Goal: Communication & Community: Ask a question

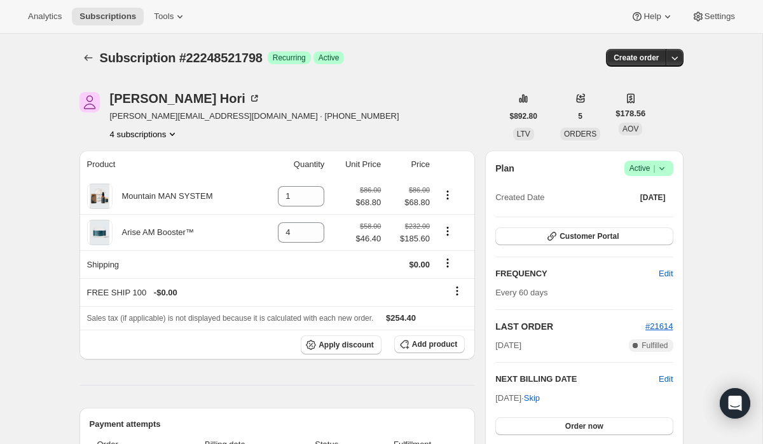
click at [151, 131] on button "4 subscriptions" at bounding box center [144, 134] width 69 height 13
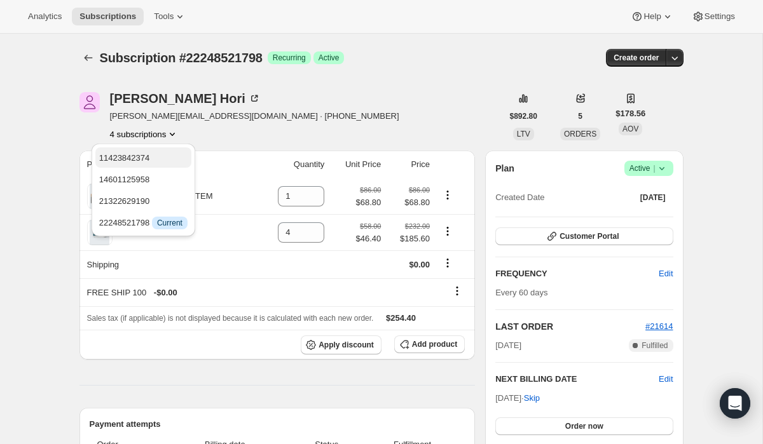
click at [150, 153] on span "11423842374" at bounding box center [124, 158] width 51 height 10
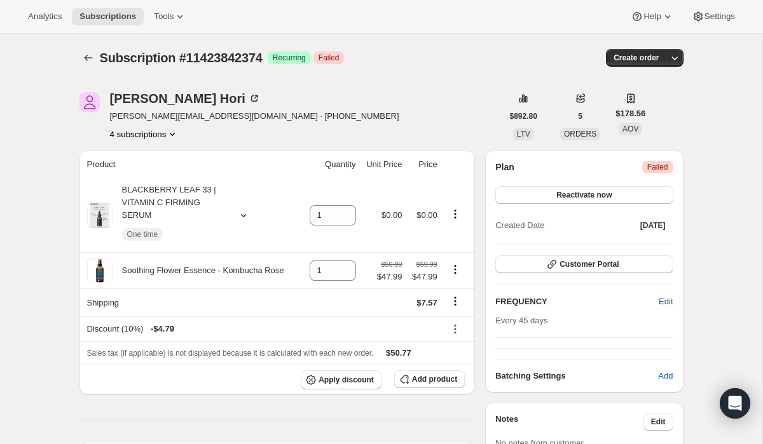
click at [152, 135] on button "4 subscriptions" at bounding box center [144, 134] width 69 height 13
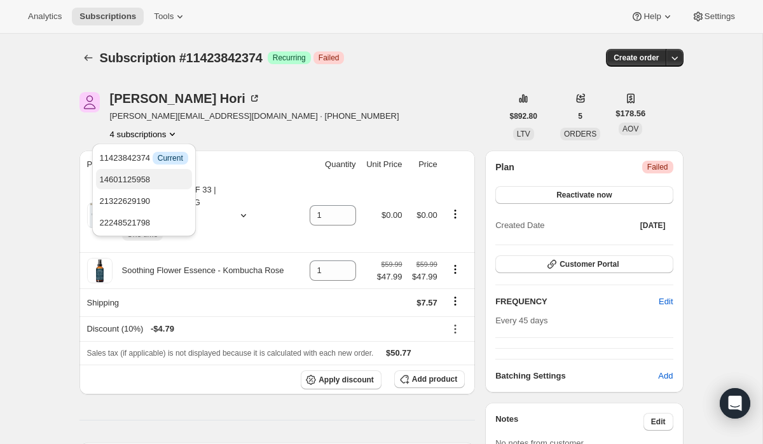
click at [145, 179] on span "14601125958" at bounding box center [125, 180] width 51 height 10
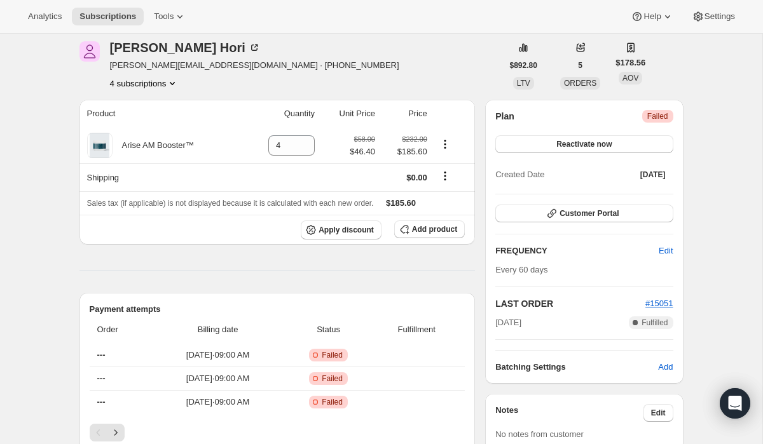
scroll to position [18, 0]
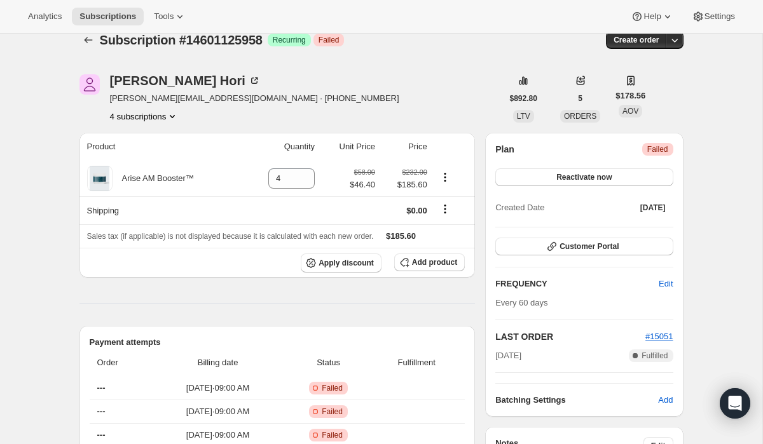
click at [144, 118] on button "4 subscriptions" at bounding box center [144, 116] width 69 height 13
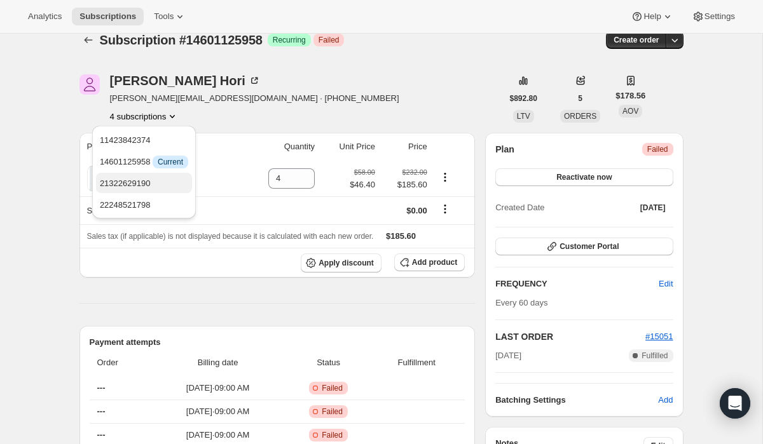
click at [139, 181] on span "21322629190" at bounding box center [125, 184] width 51 height 10
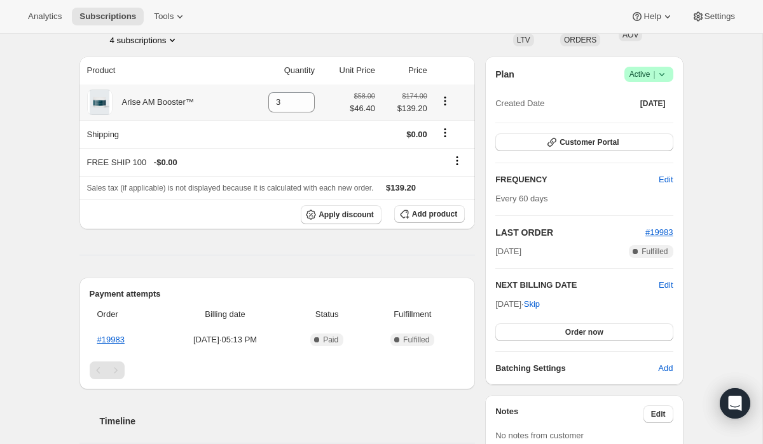
scroll to position [87, 0]
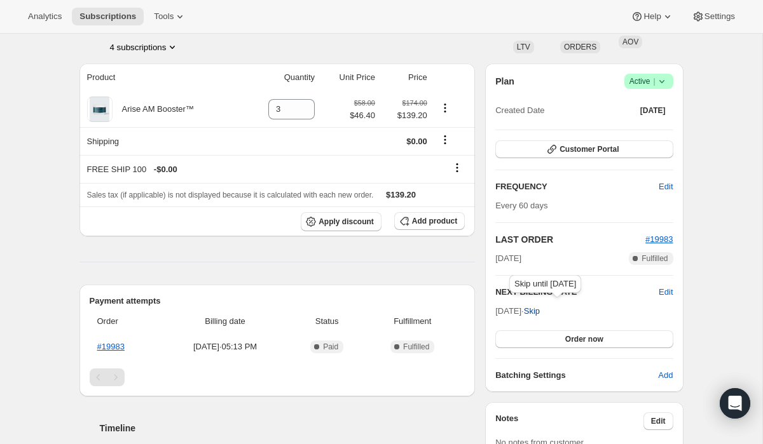
click at [540, 312] on span "Skip" at bounding box center [532, 311] width 16 height 13
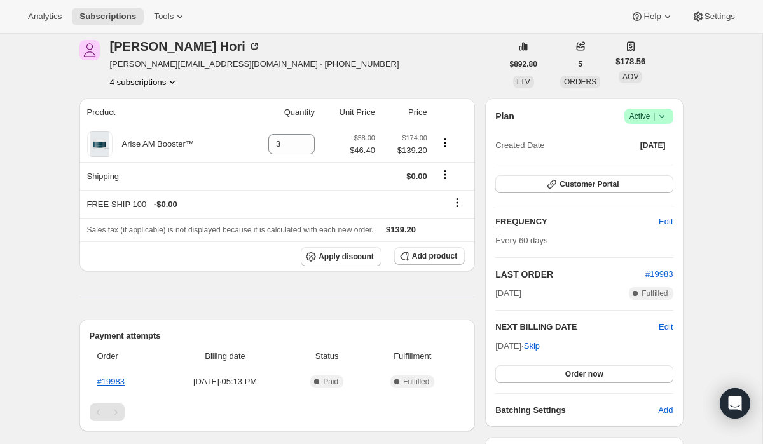
scroll to position [111, 0]
click at [659, 120] on icon at bounding box center [662, 115] width 13 height 13
click at [638, 143] on span "Pause subscription" at bounding box center [644, 141] width 70 height 10
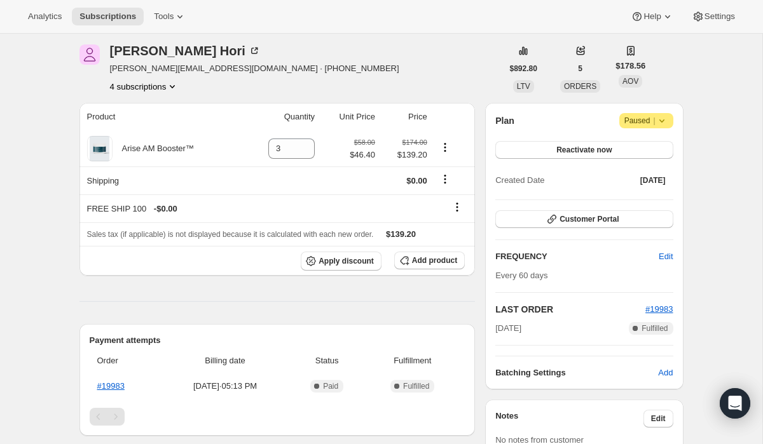
scroll to position [162, 0]
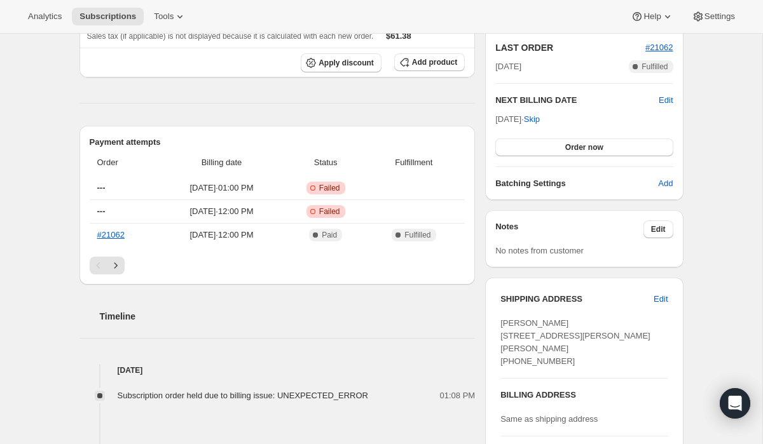
scroll to position [389, 0]
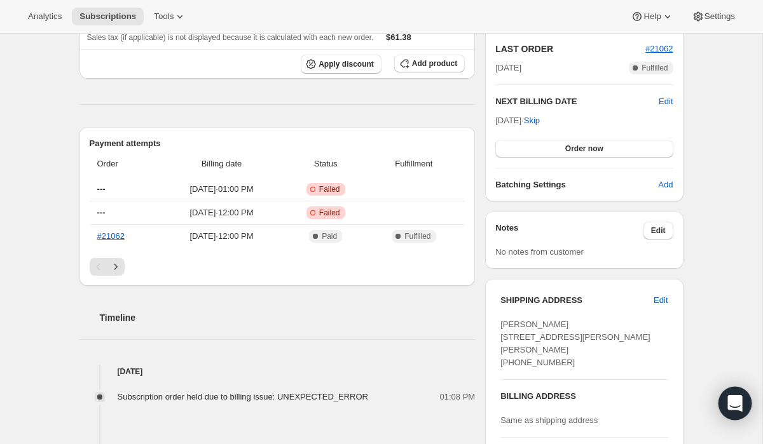
click at [738, 411] on div "Open Intercom Messenger" at bounding box center [736, 404] width 34 height 34
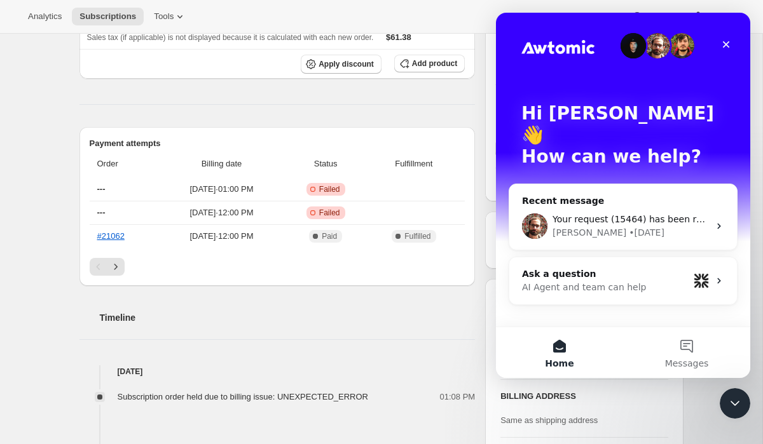
scroll to position [0, 0]
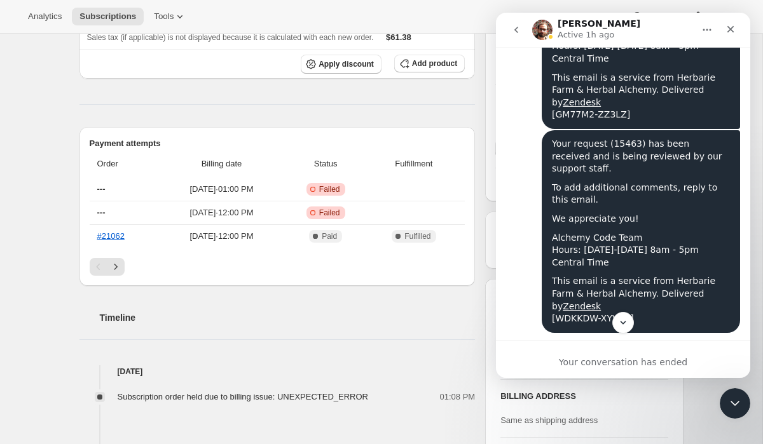
scroll to position [4373, 0]
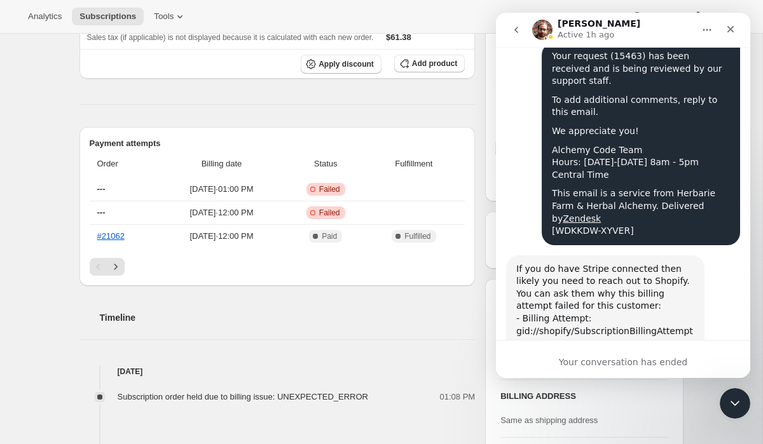
click at [544, 28] on img "Intercom messenger" at bounding box center [542, 30] width 20 height 20
click at [514, 25] on icon "go back" at bounding box center [516, 30] width 10 height 10
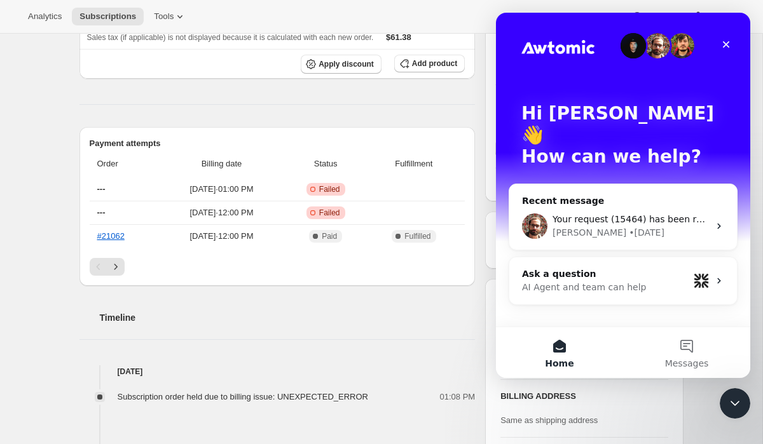
scroll to position [0, 0]
click at [619, 268] on div "Ask a question" at bounding box center [605, 274] width 167 height 13
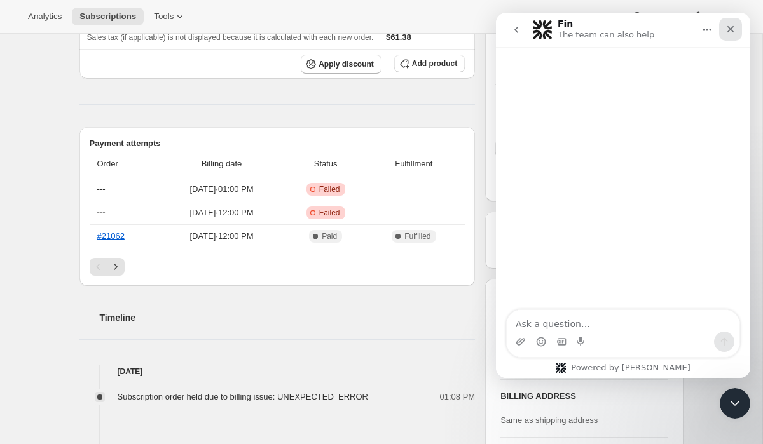
click at [732, 22] on div "Close" at bounding box center [730, 29] width 23 height 23
